Goal: Information Seeking & Learning: Check status

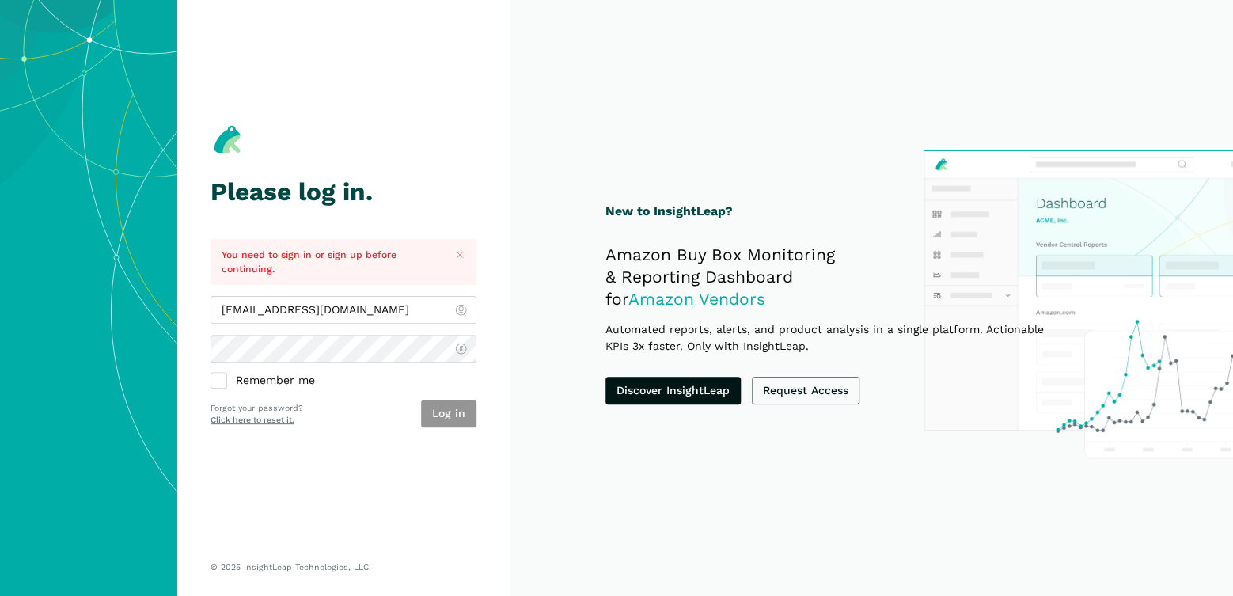
click at [451, 411] on button "Log in" at bounding box center [448, 414] width 55 height 28
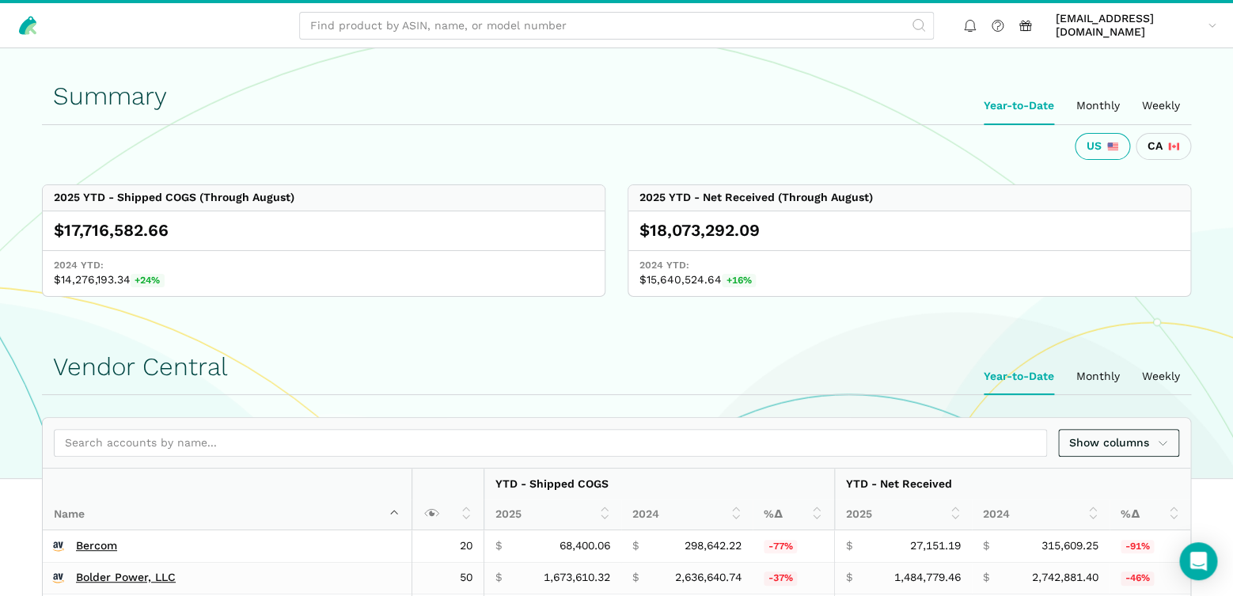
scroll to position [277, 0]
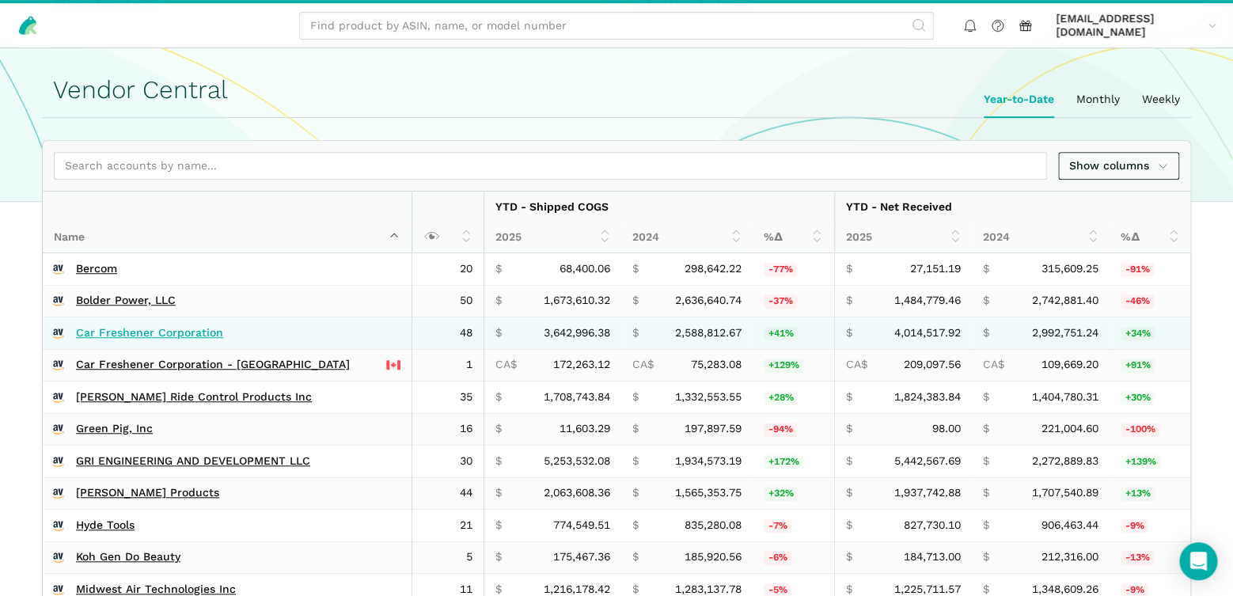
click at [160, 331] on link "Car Freshener Corporation" at bounding box center [149, 333] width 147 height 14
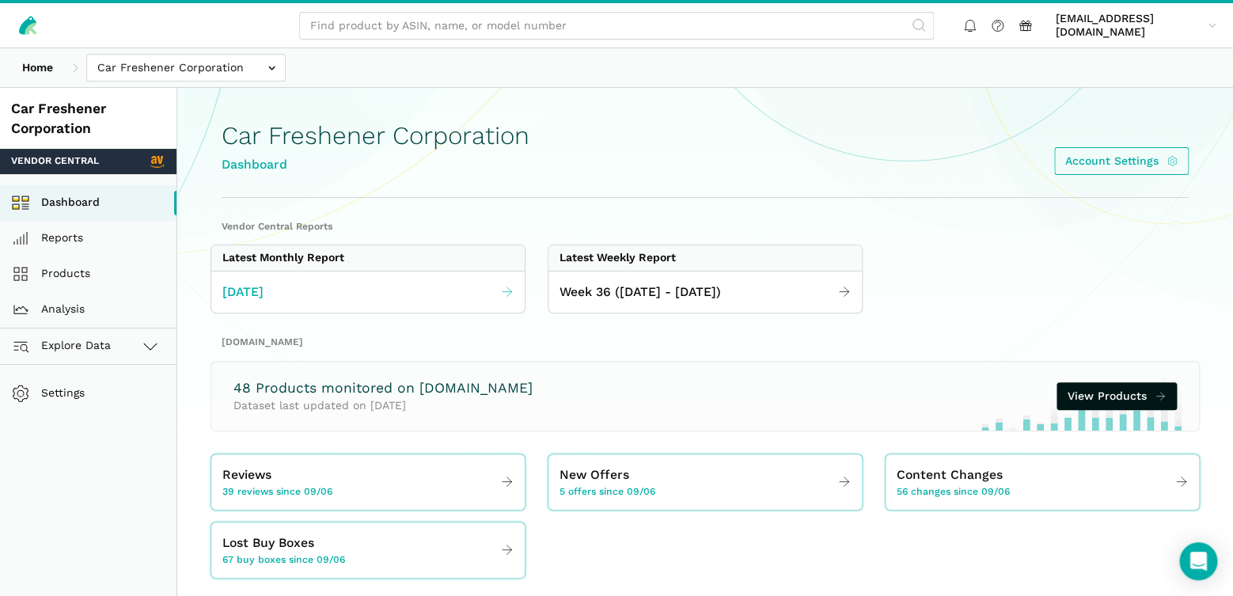
click at [263, 290] on span "[DATE]" at bounding box center [242, 292] width 41 height 20
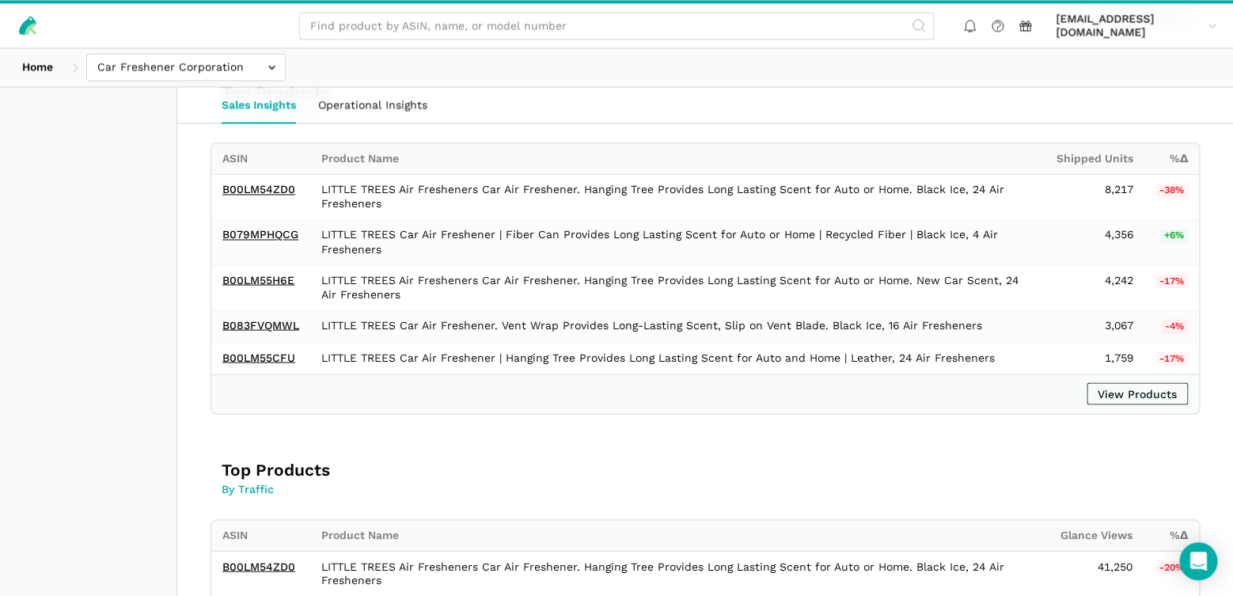
scroll to position [968, 0]
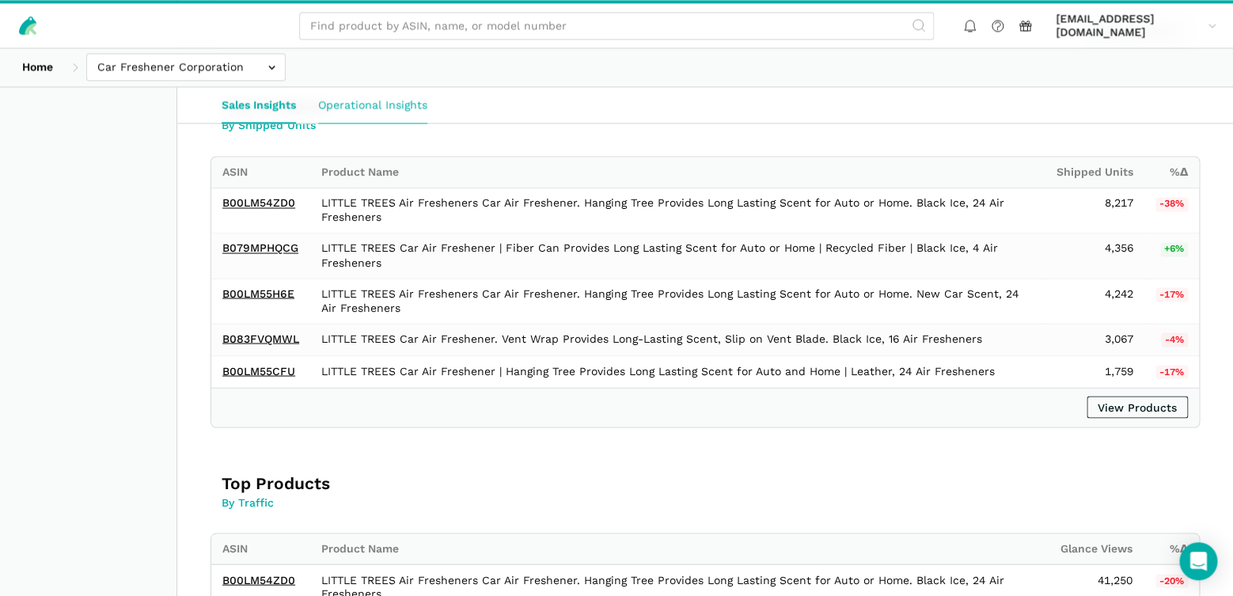
click at [365, 108] on link "Operational Insights" at bounding box center [372, 105] width 131 height 36
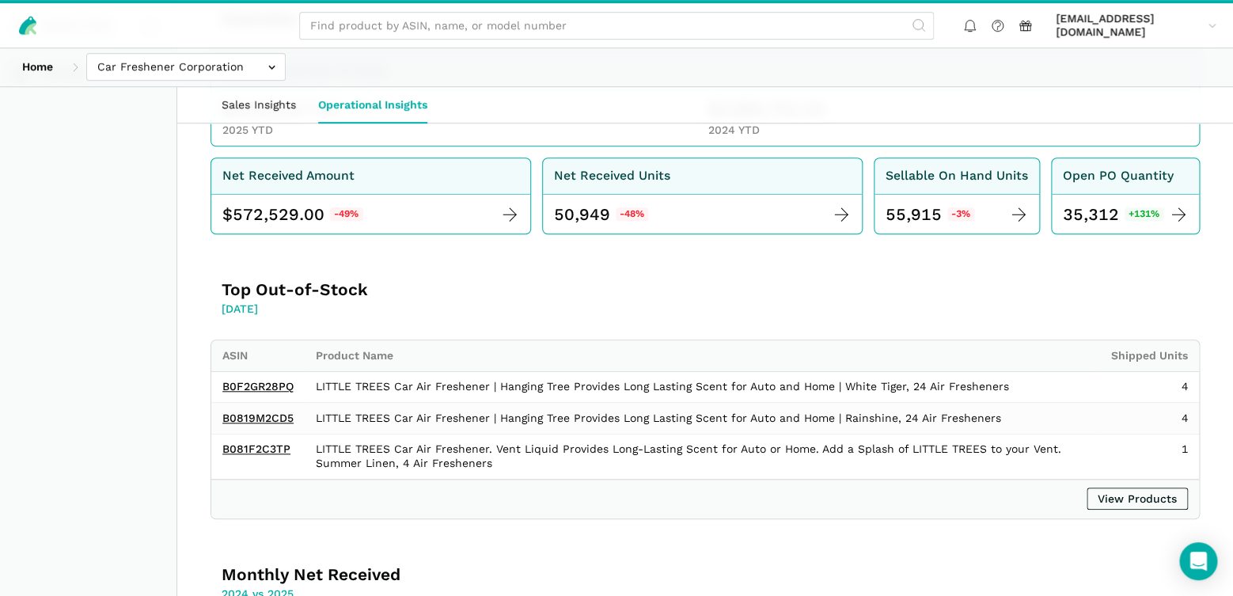
scroll to position [159, 0]
